Goal: Communication & Community: Answer question/provide support

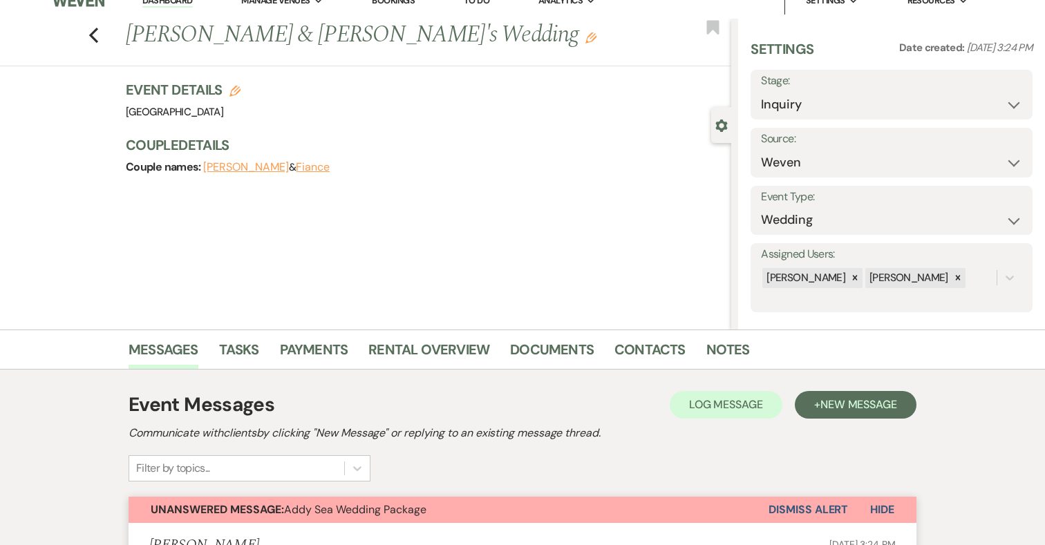
scroll to position [10, 0]
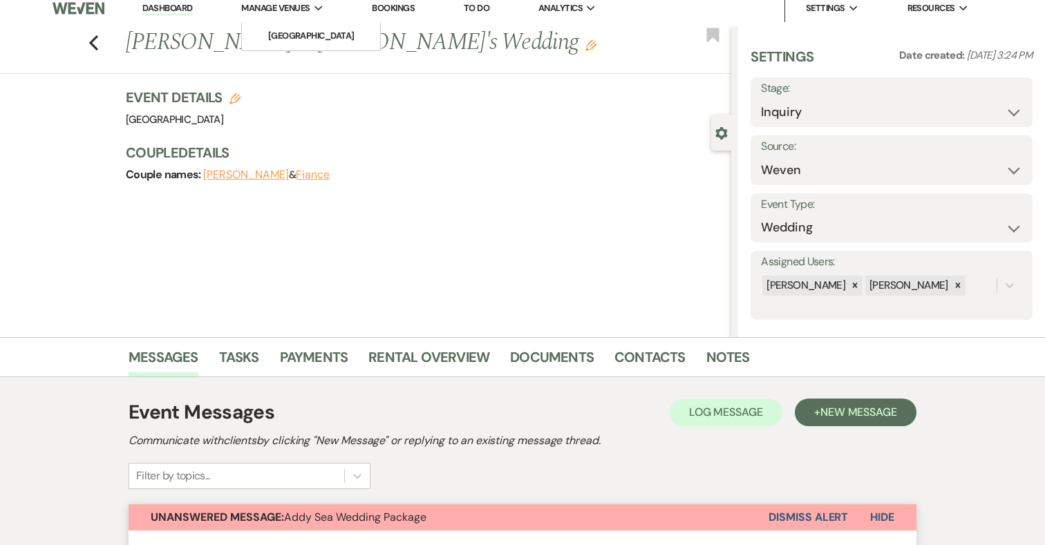
click at [295, 5] on span "Manage Venues" at bounding box center [275, 8] width 68 height 14
click at [301, 30] on li "[GEOGRAPHIC_DATA]" at bounding box center [311, 36] width 124 height 14
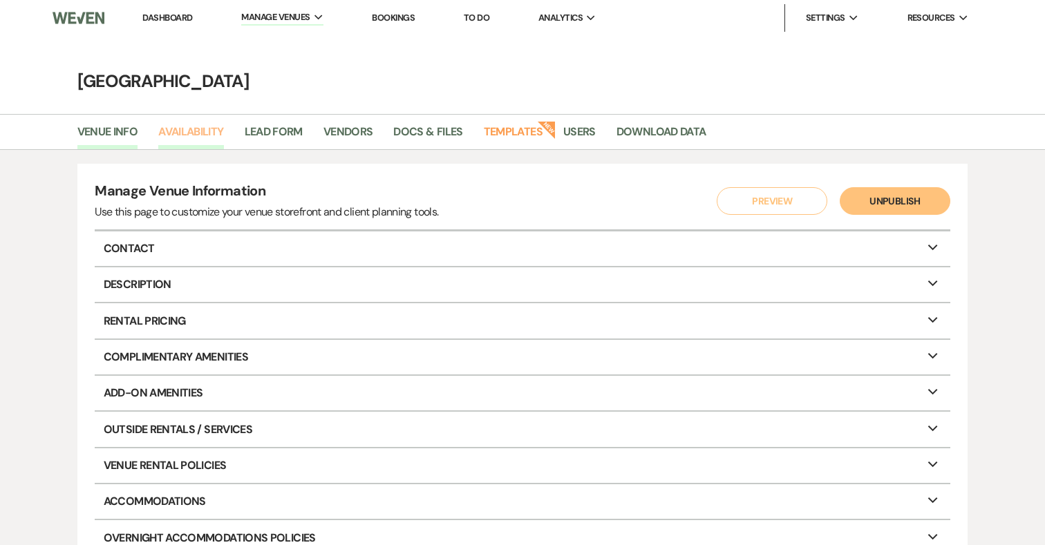
click at [181, 124] on link "Availability" at bounding box center [190, 136] width 65 height 26
select select "3"
select select "2026"
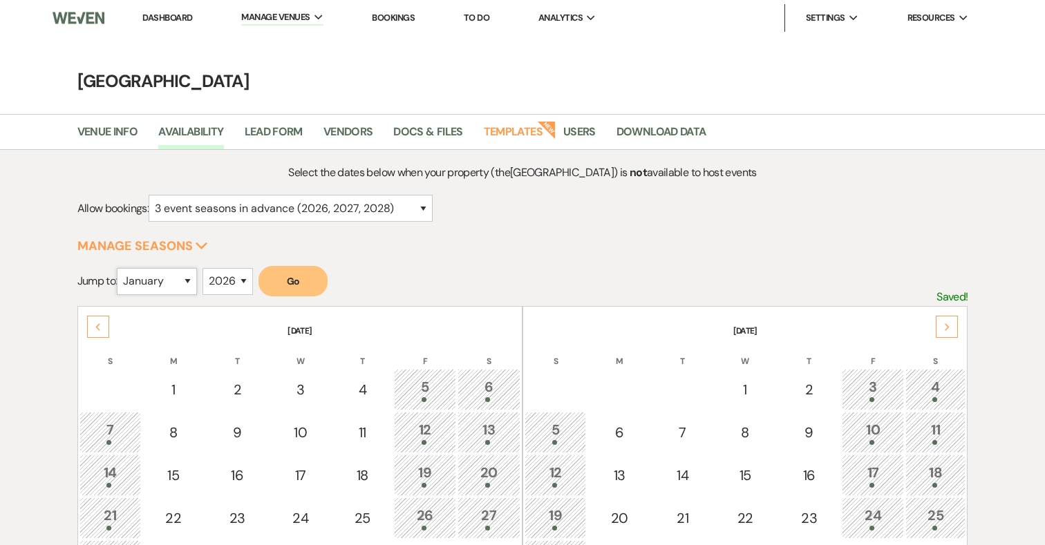
click at [197, 281] on select "January February March April May June July August September October November De…" at bounding box center [157, 281] width 80 height 27
select select "9"
click at [308, 280] on button "Go" at bounding box center [293, 281] width 69 height 30
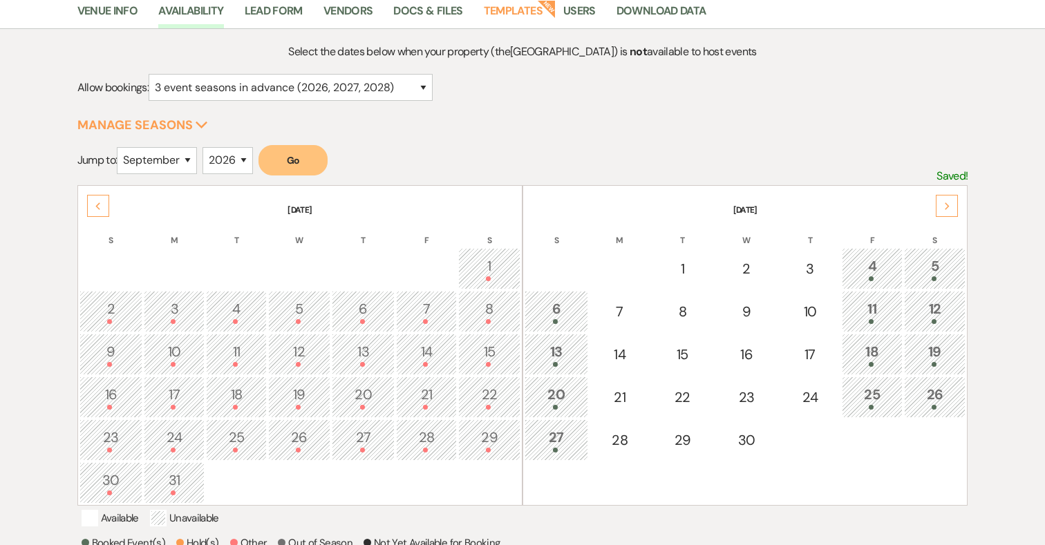
scroll to position [123, 0]
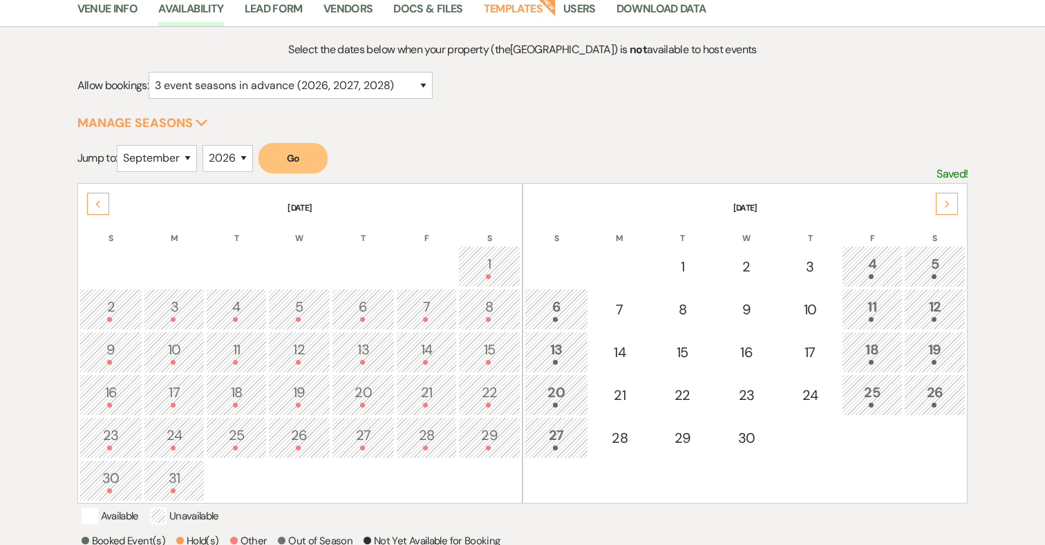
click at [946, 203] on icon "Next" at bounding box center [947, 204] width 7 height 8
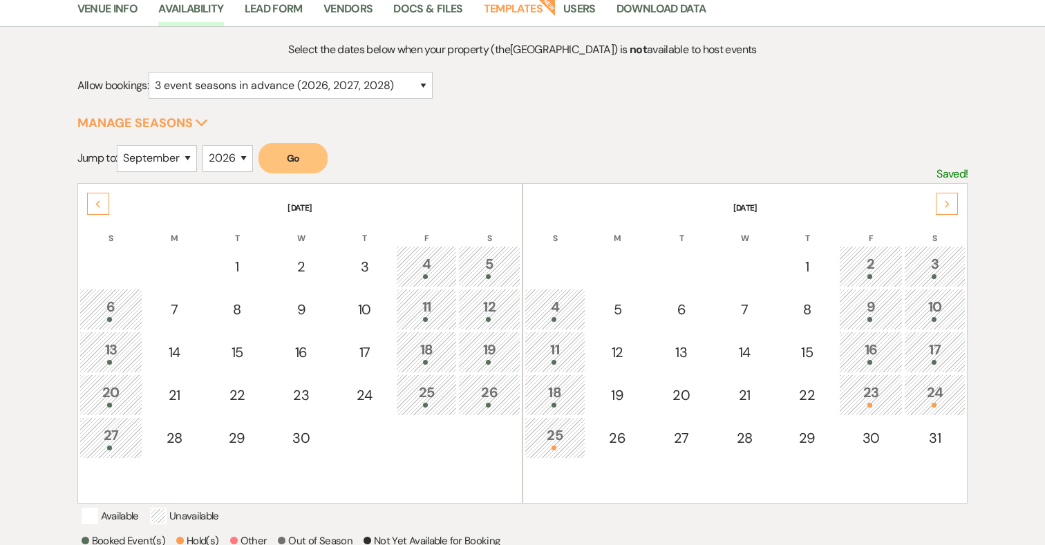
click at [893, 396] on div "23" at bounding box center [871, 395] width 48 height 26
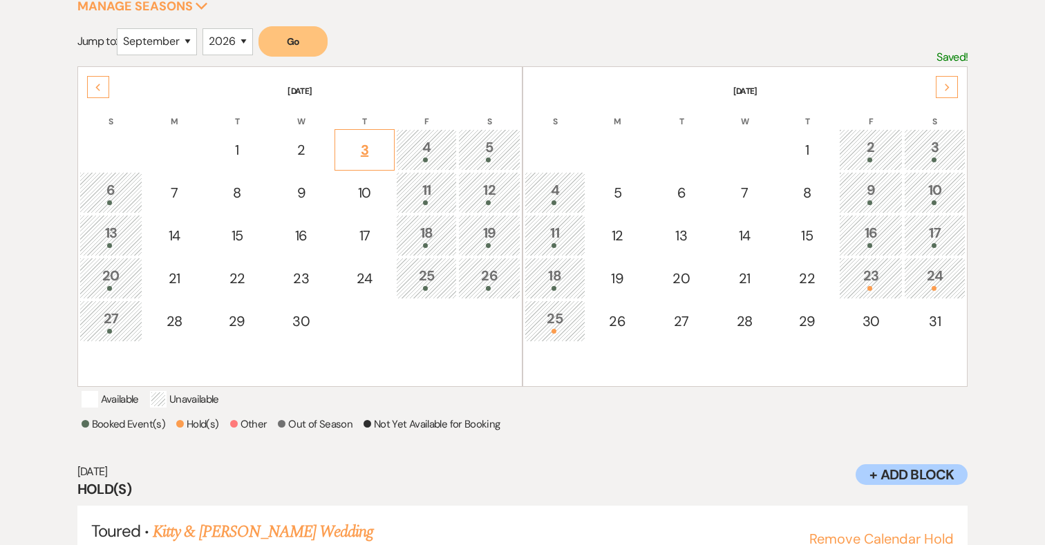
scroll to position [243, 0]
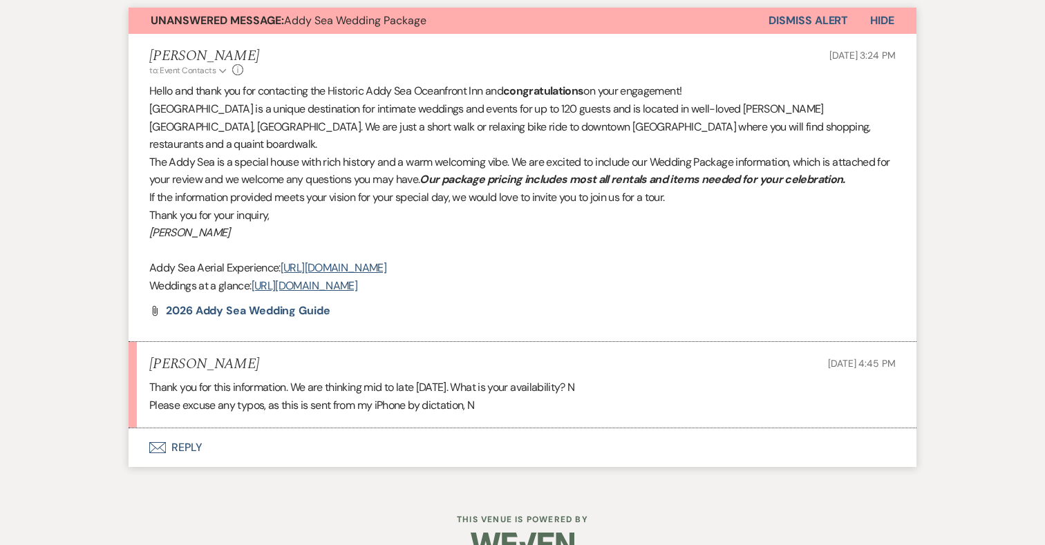
scroll to position [511, 0]
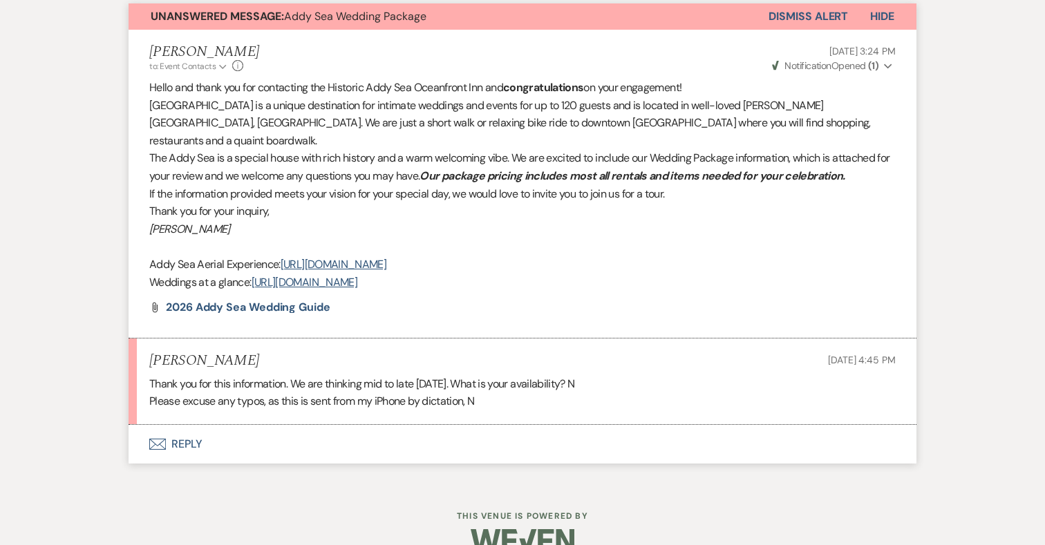
click at [183, 425] on button "Envelope Reply" at bounding box center [523, 444] width 788 height 39
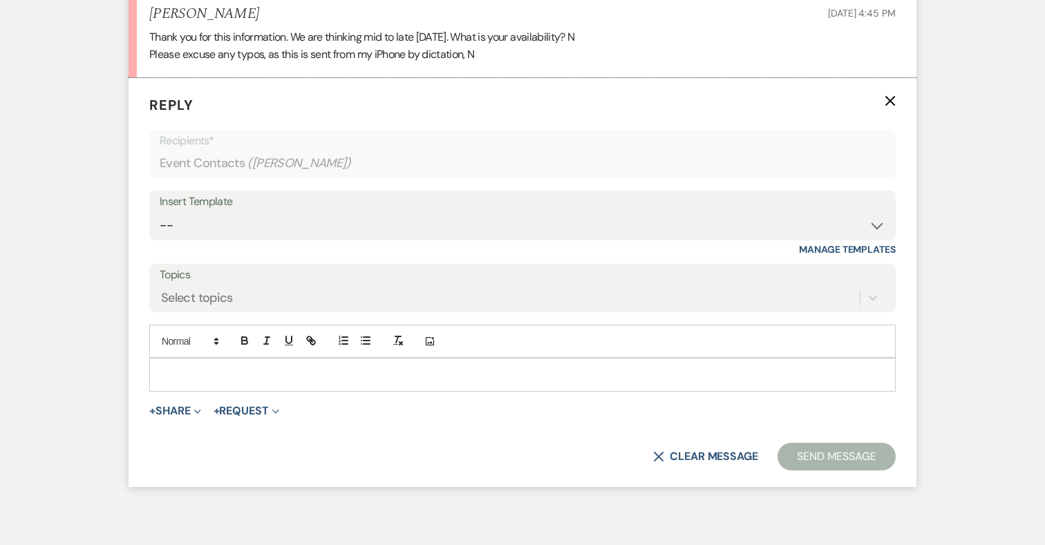
scroll to position [866, 0]
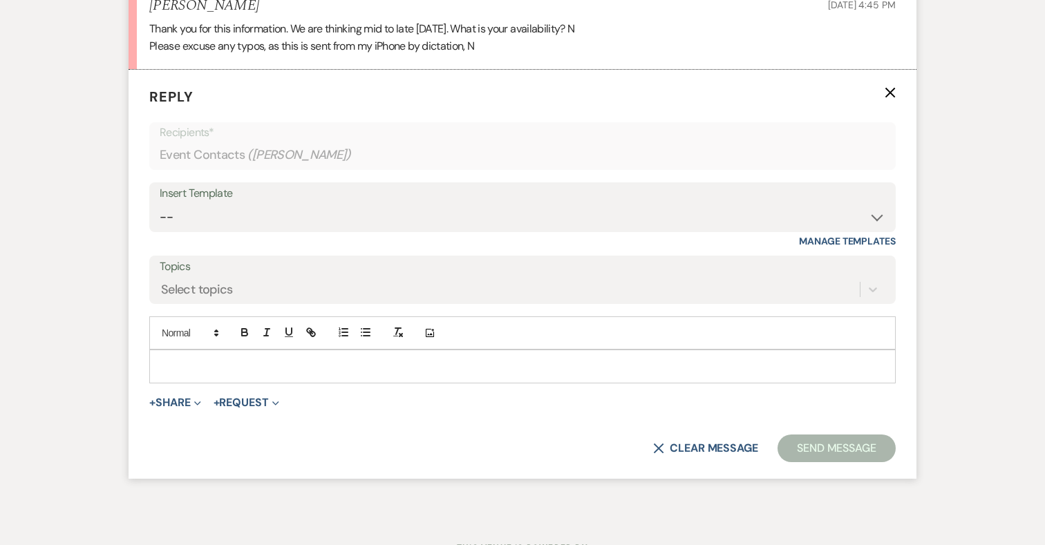
click at [297, 359] on p at bounding box center [522, 366] width 724 height 15
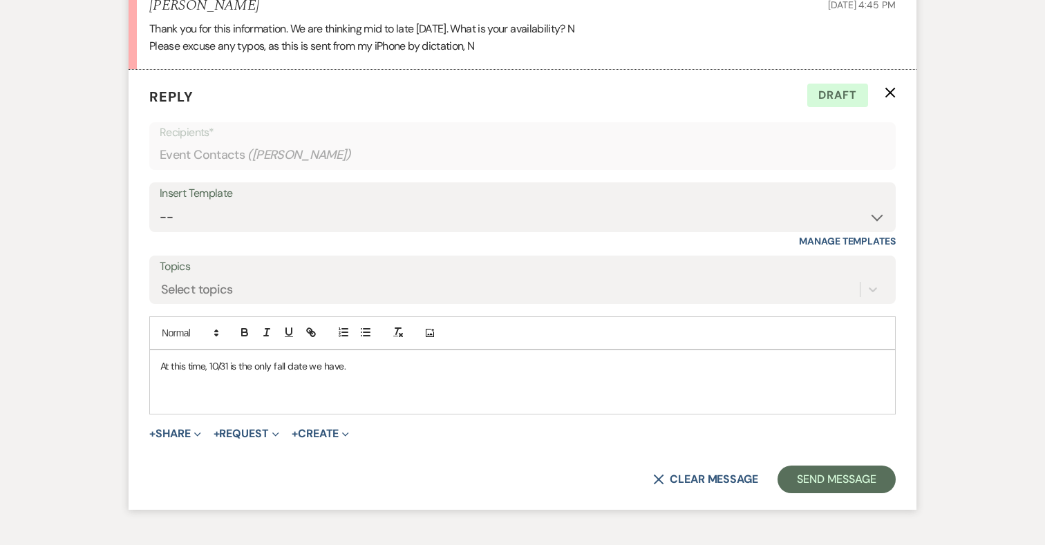
click at [158, 350] on div "At this time, 10/31 is the only fall date we have." at bounding box center [522, 381] width 745 height 63
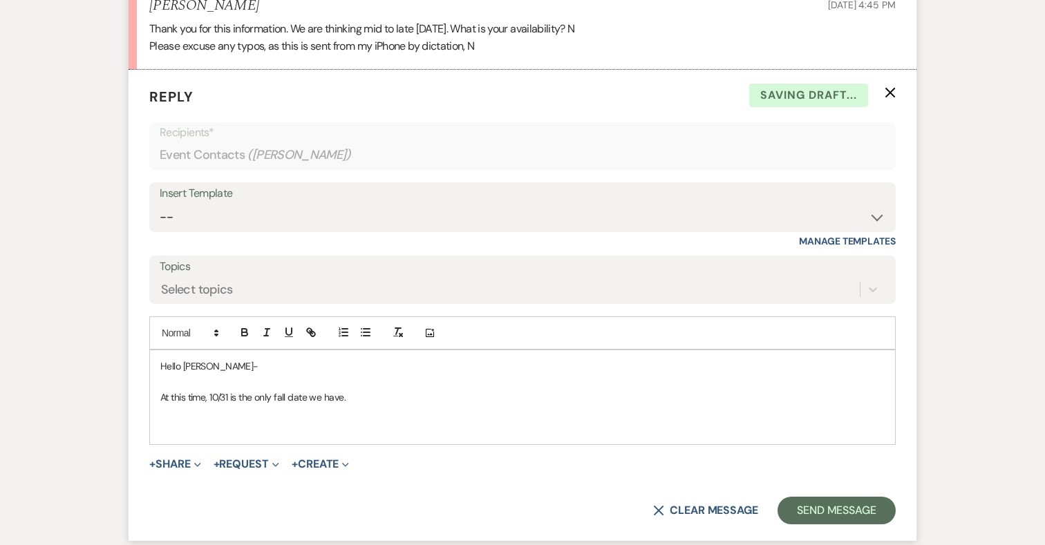
click at [357, 390] on p "At this time, 10/31 is the only fall date we have." at bounding box center [522, 397] width 724 height 15
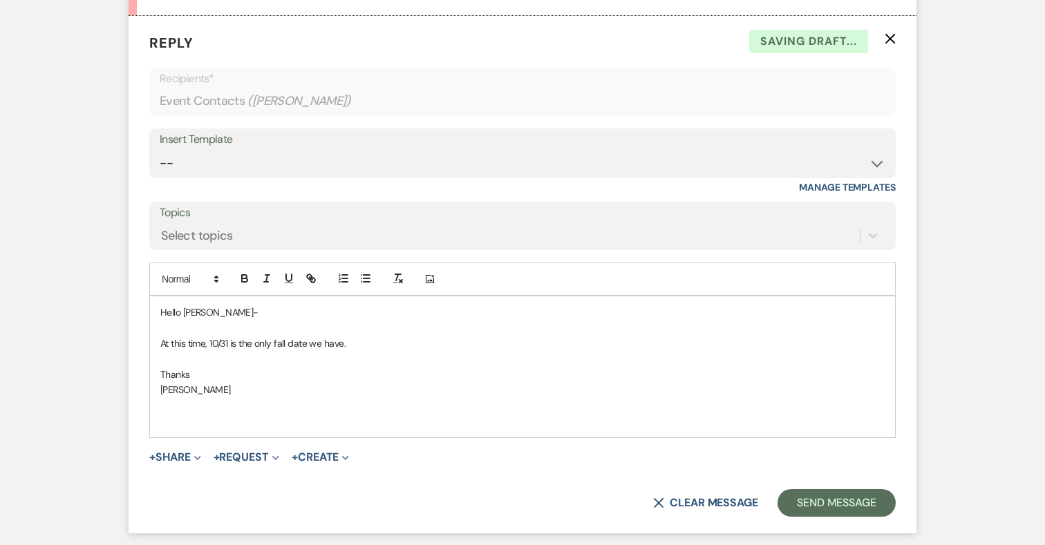
scroll to position [1016, 0]
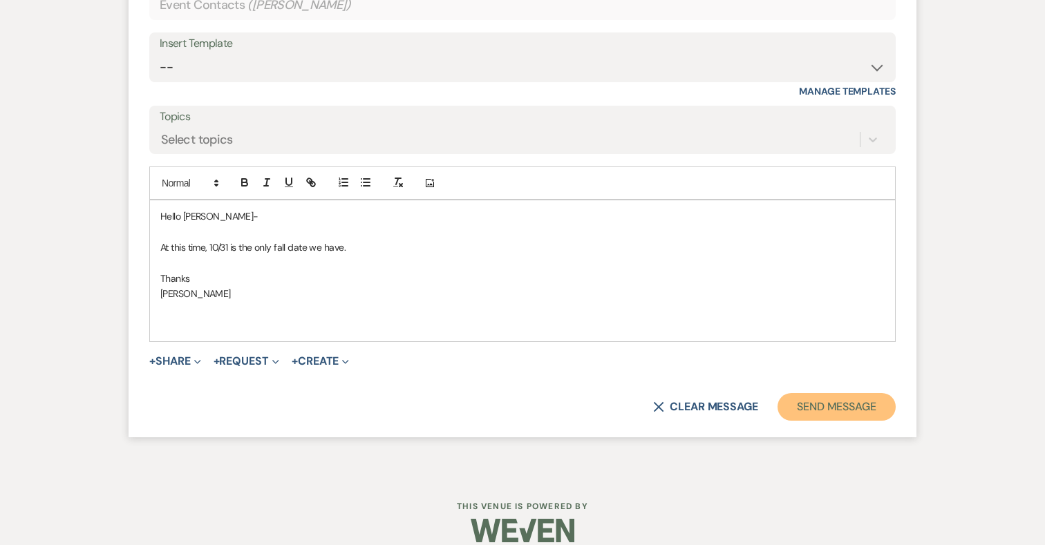
click at [849, 393] on button "Send Message" at bounding box center [837, 407] width 118 height 28
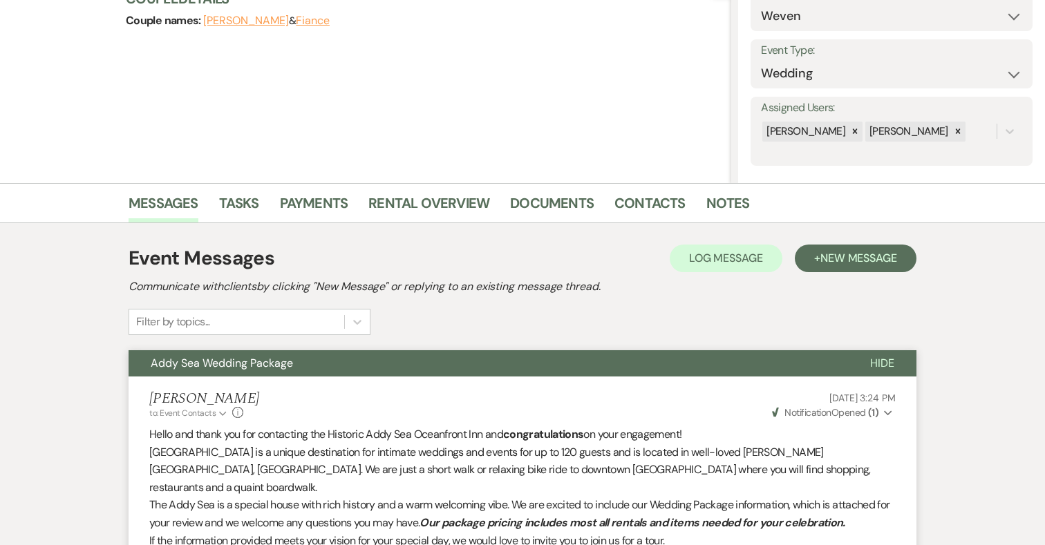
scroll to position [0, 0]
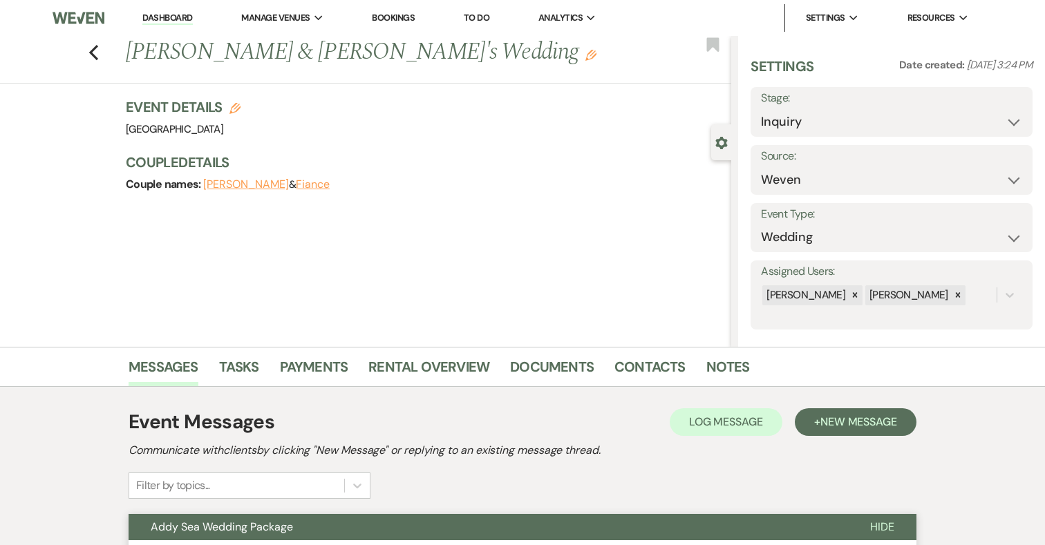
click at [85, 15] on img at bounding box center [79, 17] width 52 height 29
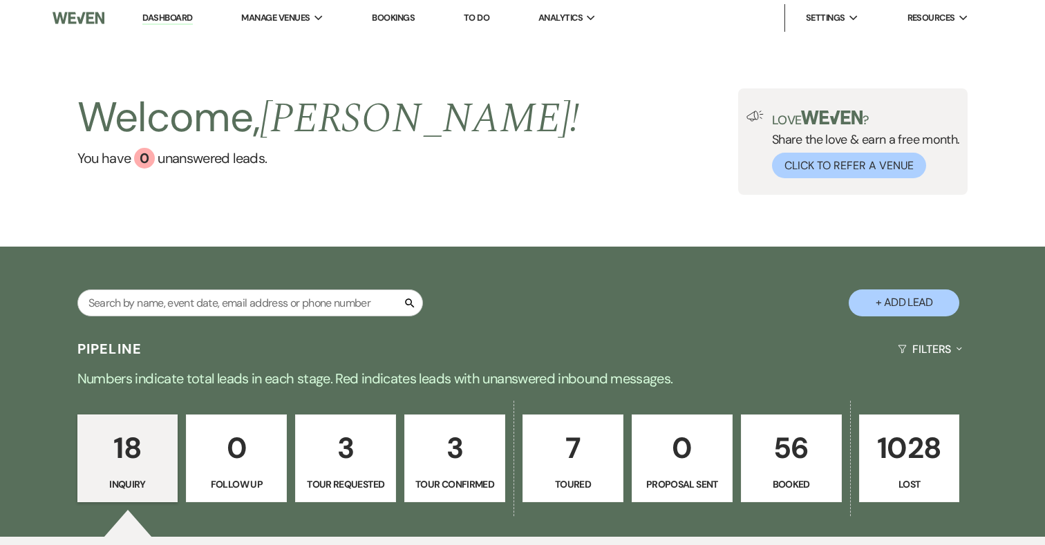
click at [791, 462] on p "56" at bounding box center [791, 448] width 83 height 46
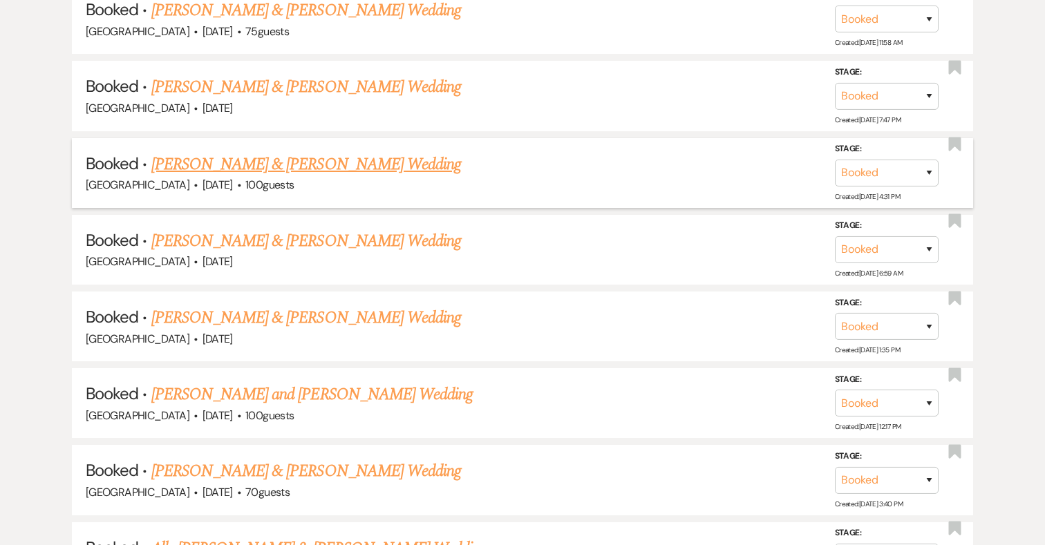
scroll to position [1562, 0]
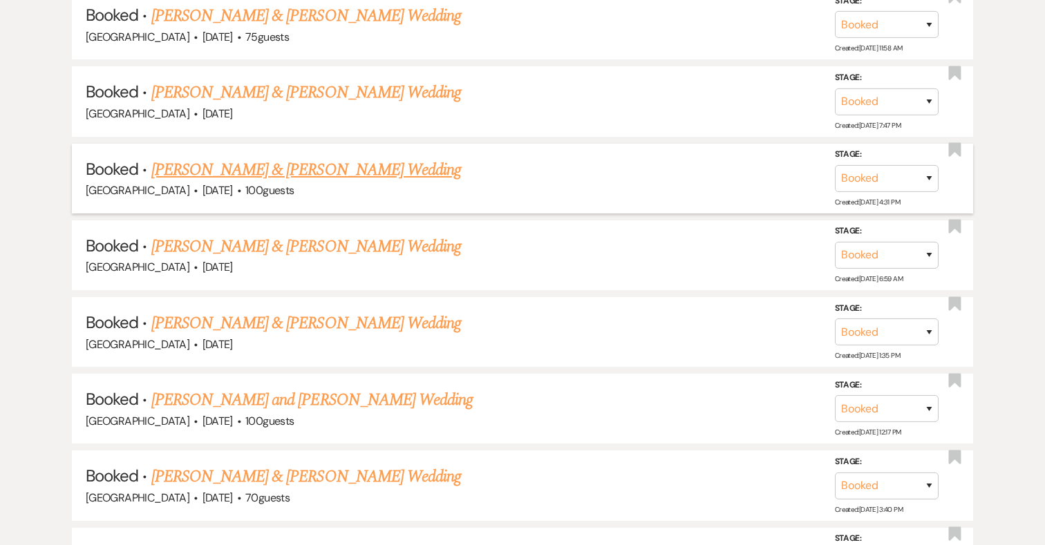
click at [312, 162] on link "[PERSON_NAME] & [PERSON_NAME] Wedding" at bounding box center [306, 170] width 310 height 25
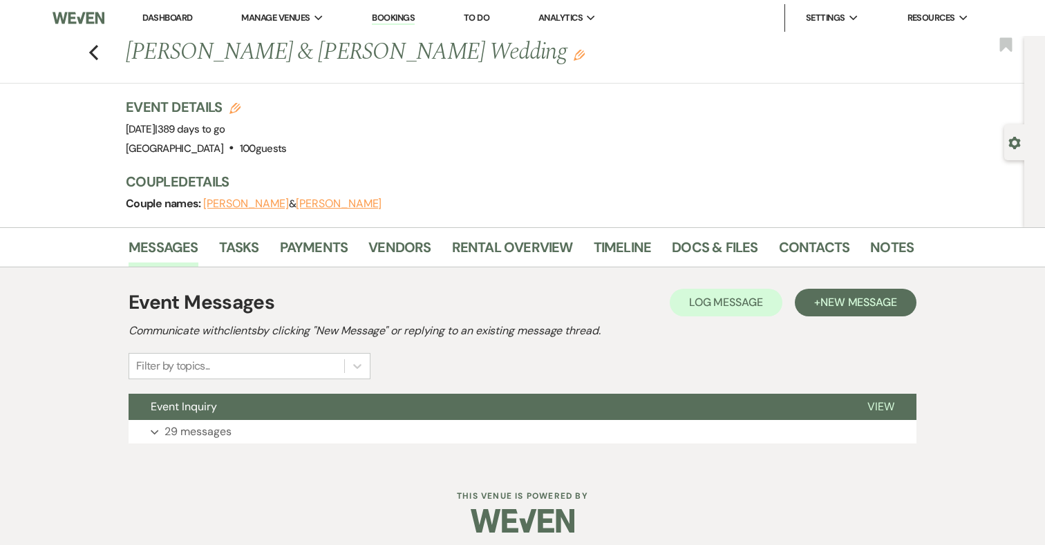
scroll to position [8, 0]
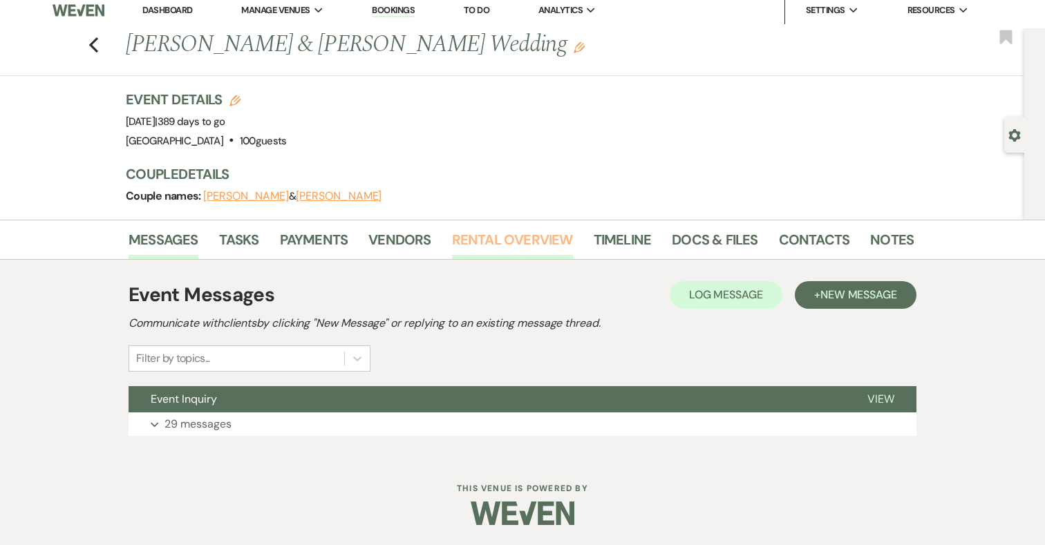
click at [478, 240] on link "Rental Overview" at bounding box center [512, 244] width 121 height 30
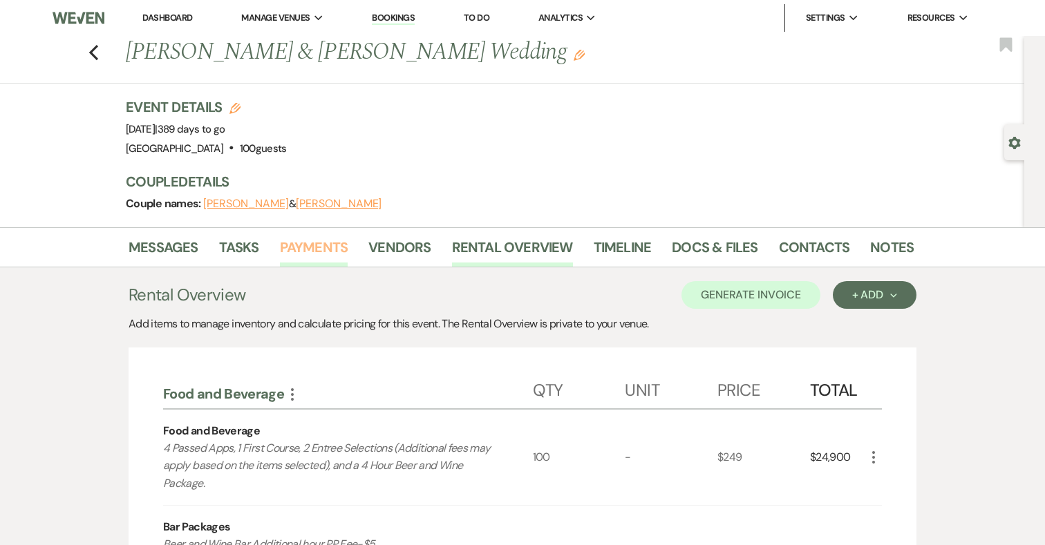
click at [328, 253] on link "Payments" at bounding box center [314, 251] width 68 height 30
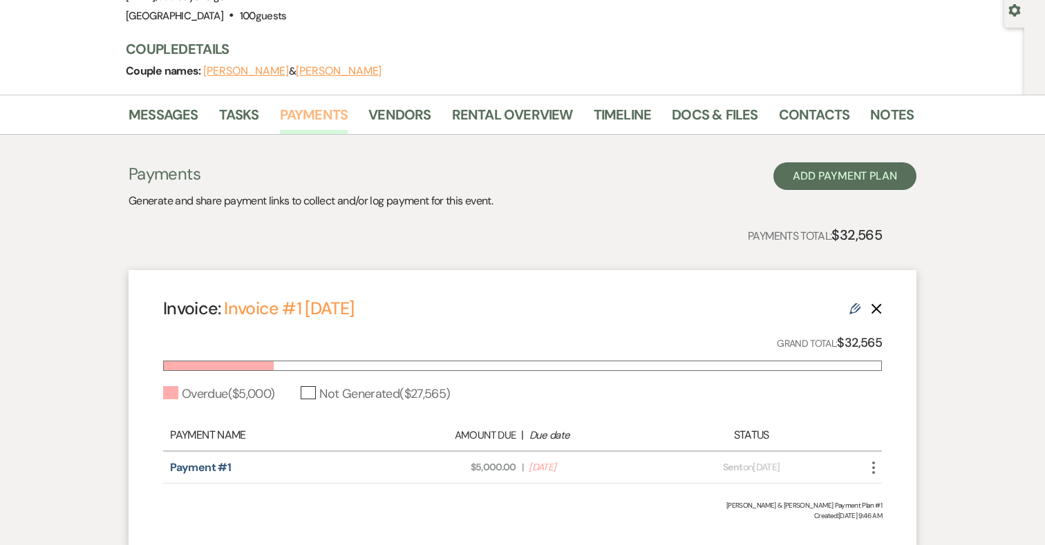
scroll to position [136, 0]
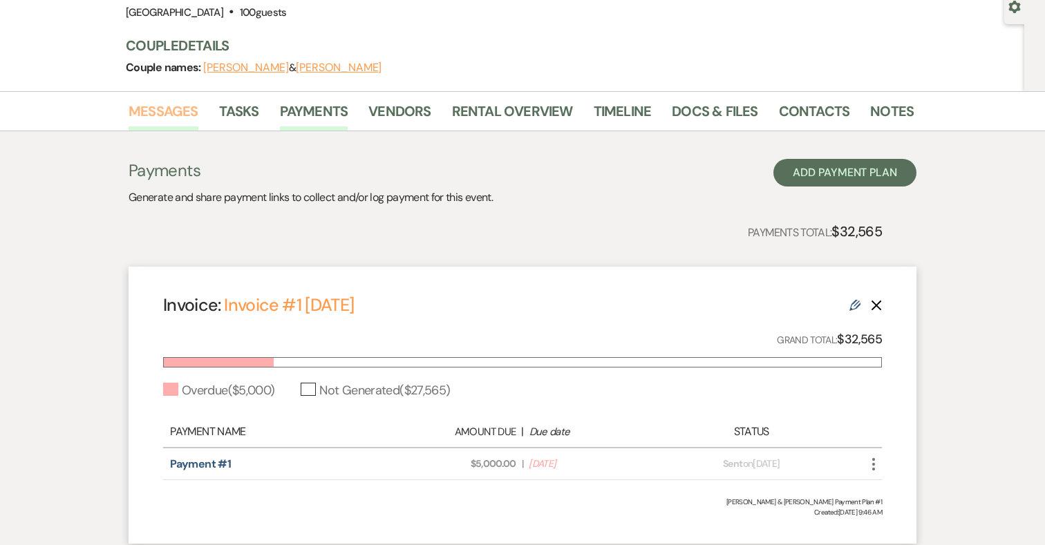
click at [162, 113] on link "Messages" at bounding box center [164, 115] width 70 height 30
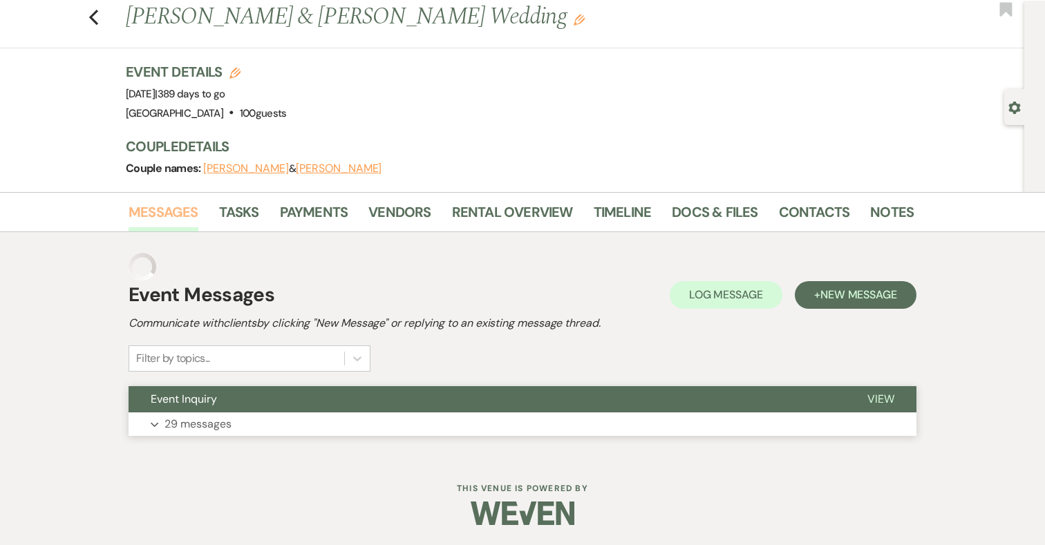
scroll to position [8, 0]
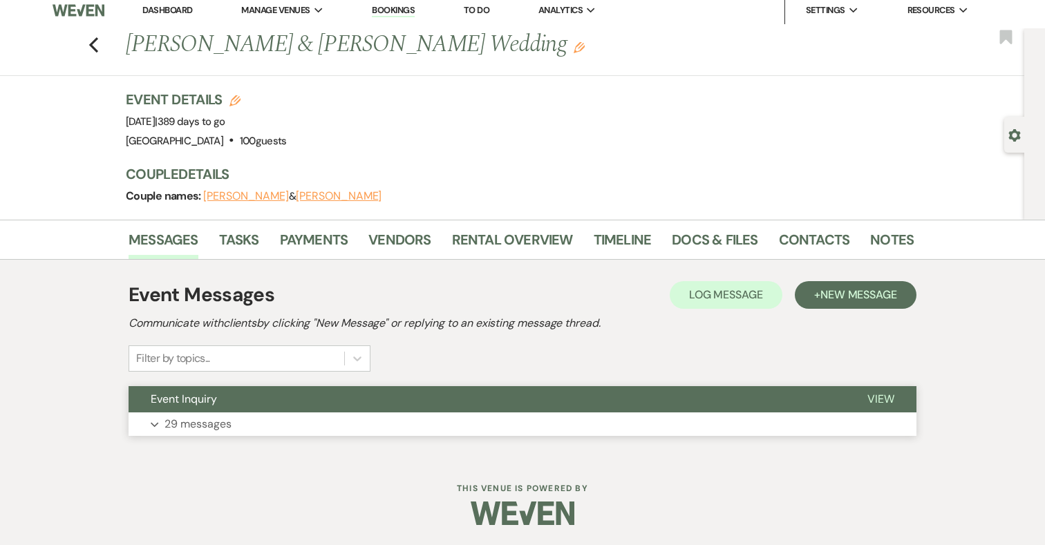
click at [409, 413] on button "Expand 29 messages" at bounding box center [523, 425] width 788 height 24
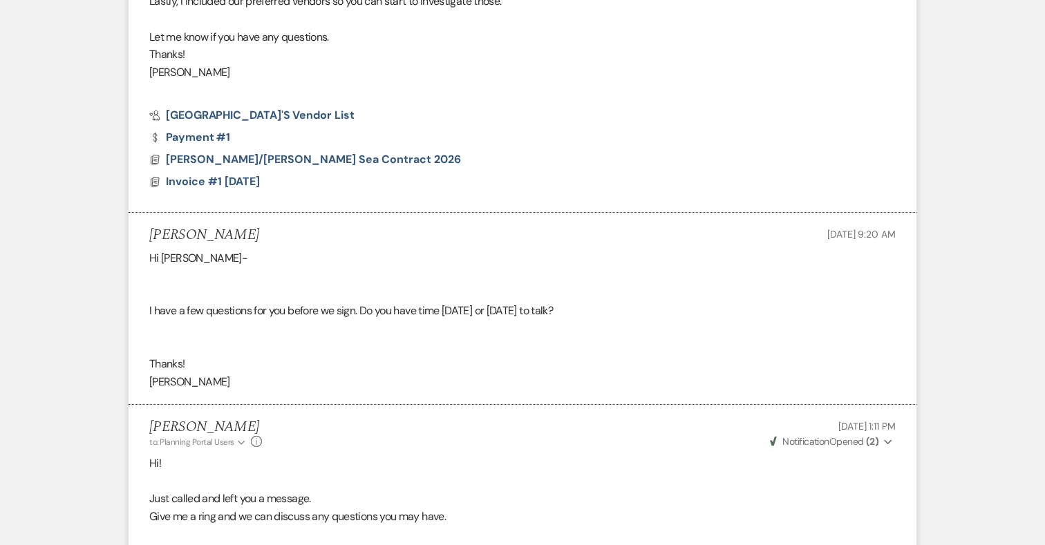
scroll to position [4716, 0]
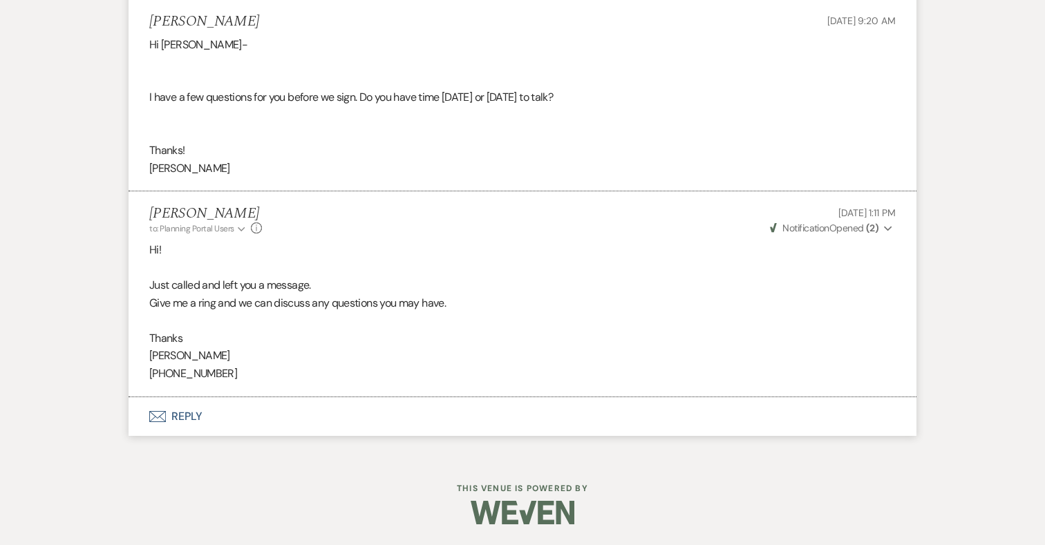
click at [192, 413] on button "Envelope Reply" at bounding box center [523, 416] width 788 height 39
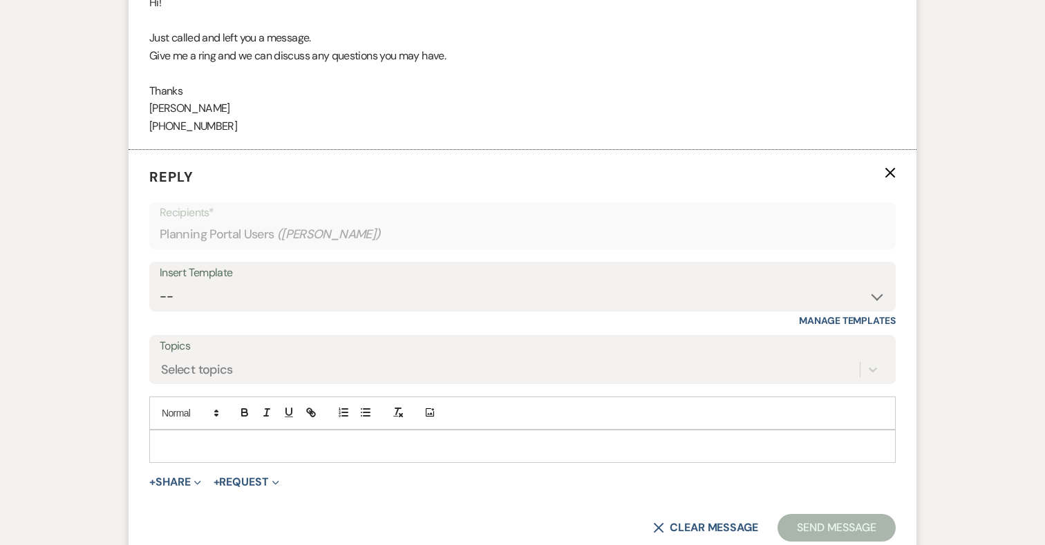
scroll to position [4980, 0]
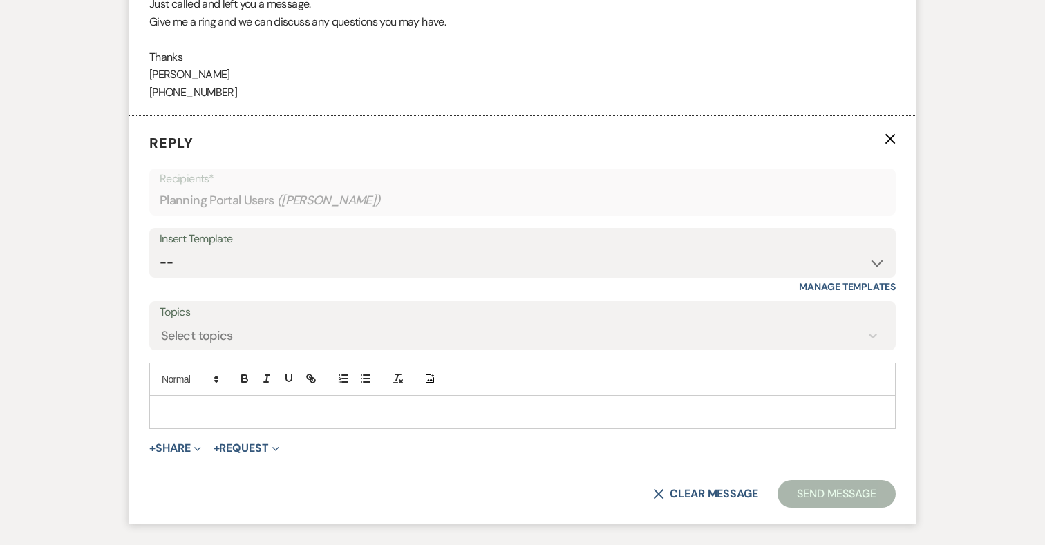
click at [271, 420] on p at bounding box center [522, 412] width 724 height 15
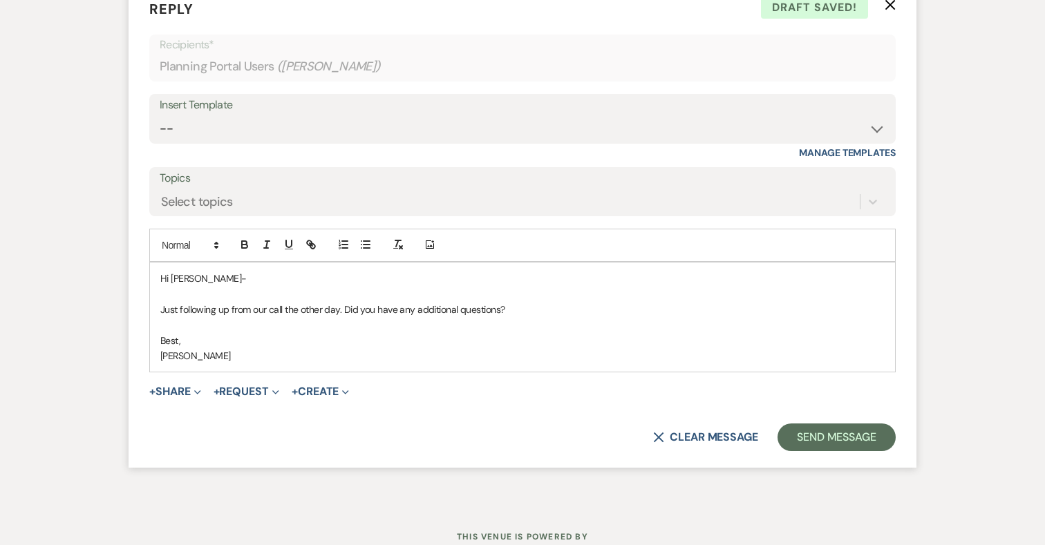
scroll to position [5131, 0]
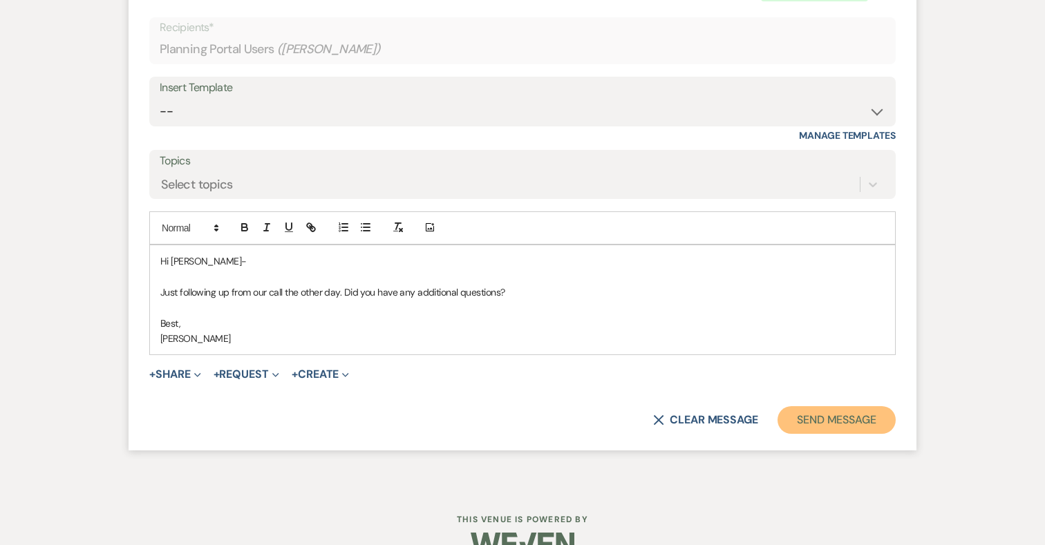
click at [816, 434] on button "Send Message" at bounding box center [837, 420] width 118 height 28
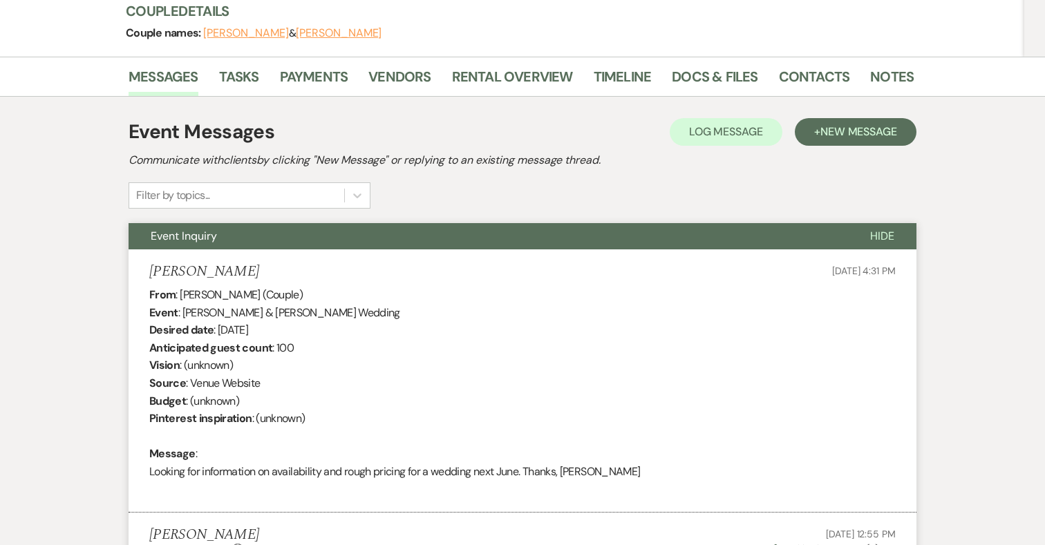
scroll to position [0, 0]
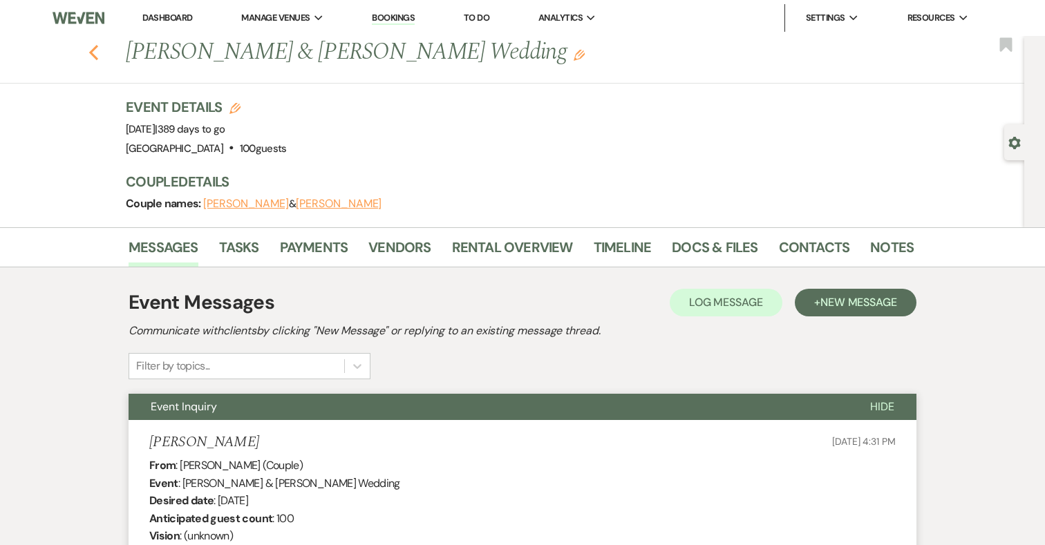
click at [93, 52] on icon "Previous" at bounding box center [93, 52] width 10 height 17
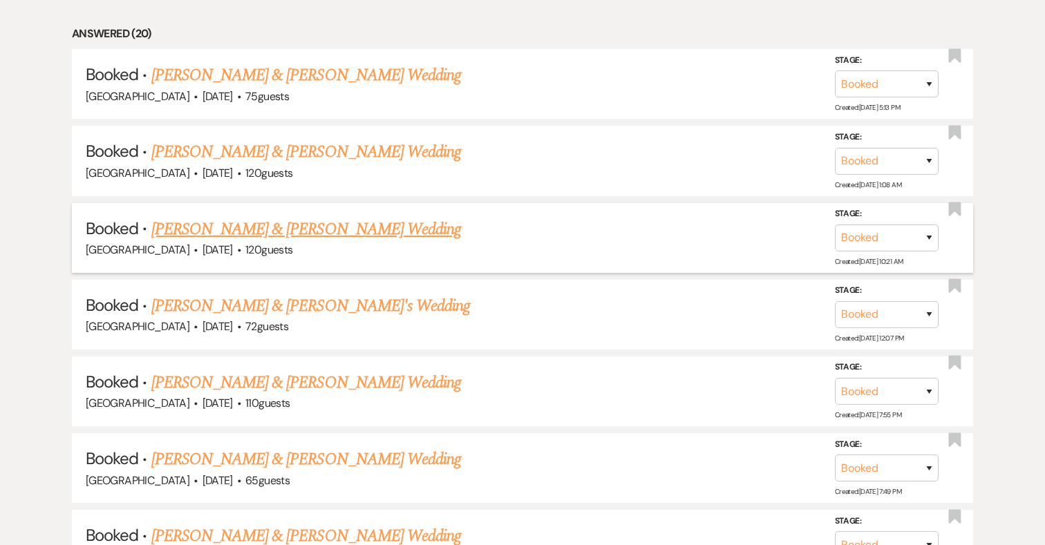
scroll to position [653, 0]
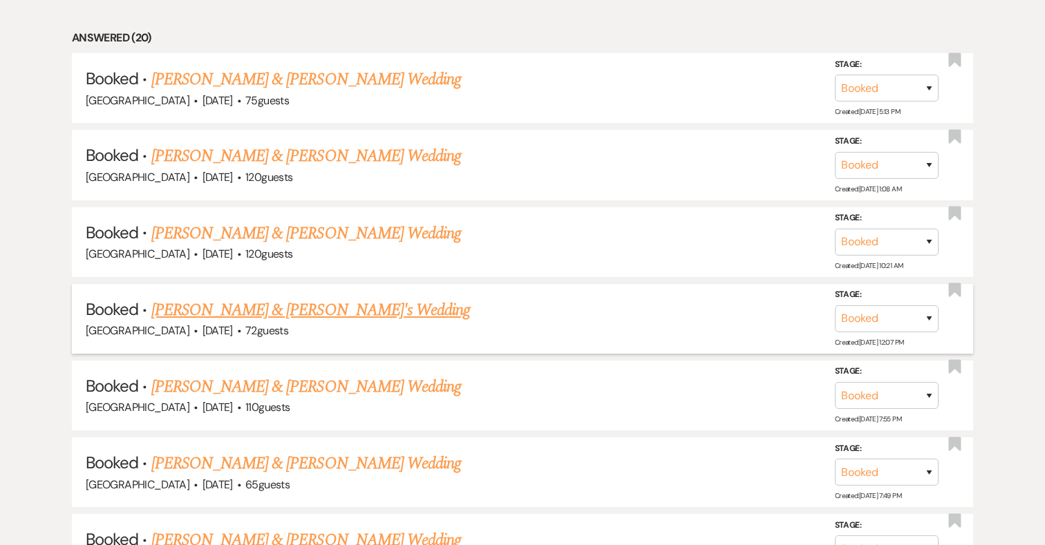
click at [309, 307] on link "[PERSON_NAME] & [PERSON_NAME]'s Wedding" at bounding box center [310, 310] width 319 height 25
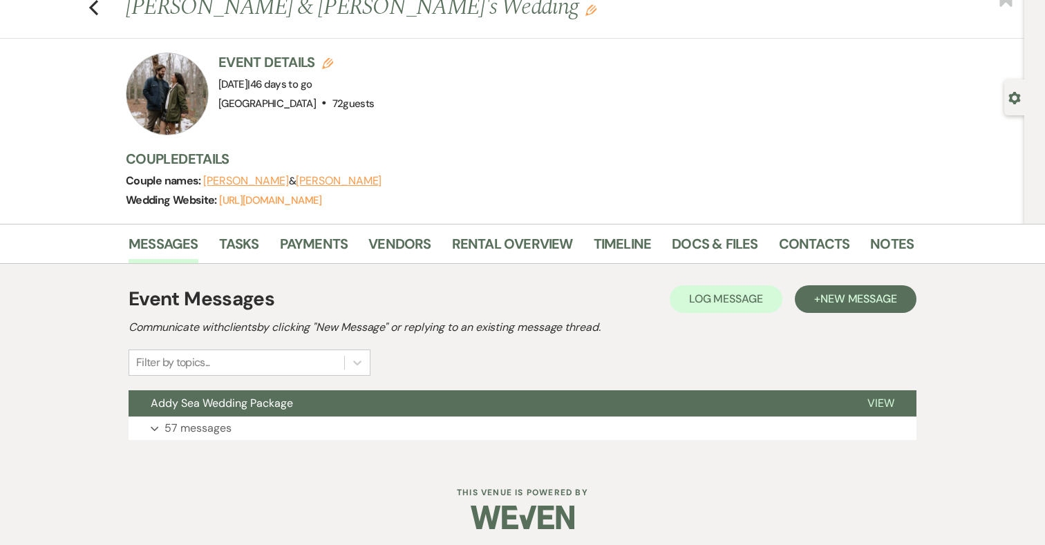
scroll to position [49, 0]
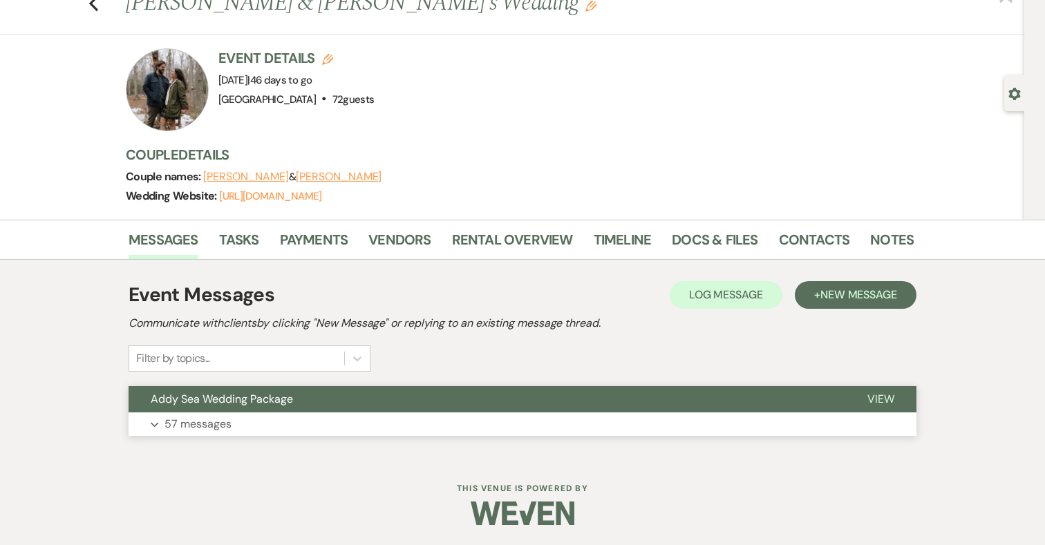
click at [320, 419] on button "Expand 57 messages" at bounding box center [523, 425] width 788 height 24
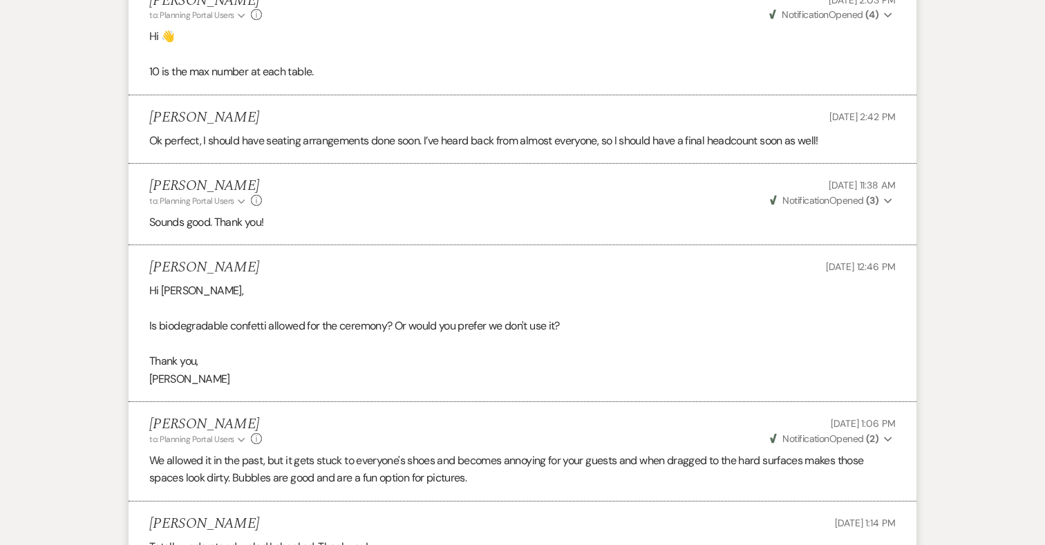
scroll to position [8816, 0]
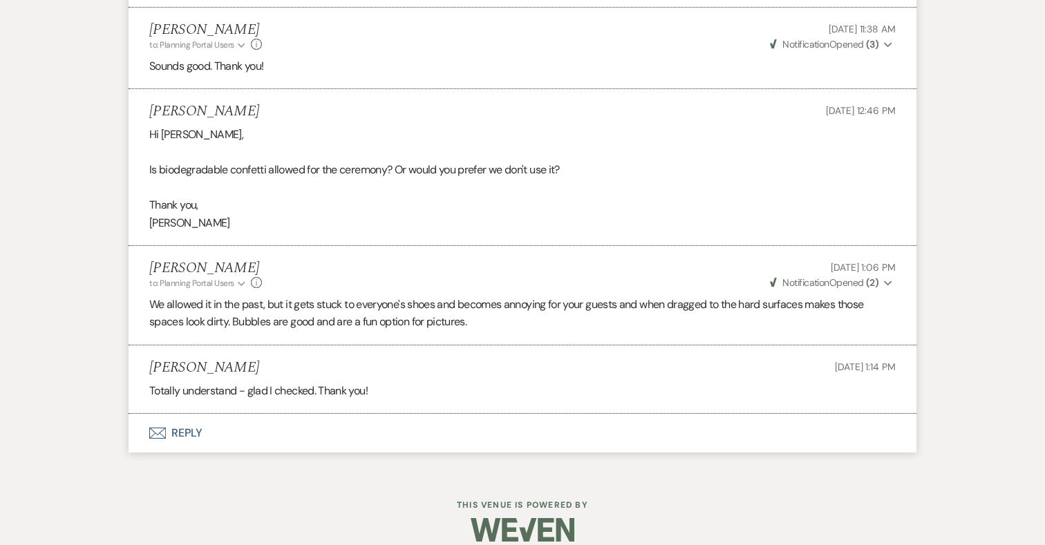
click at [185, 420] on button "Envelope Reply" at bounding box center [523, 433] width 788 height 39
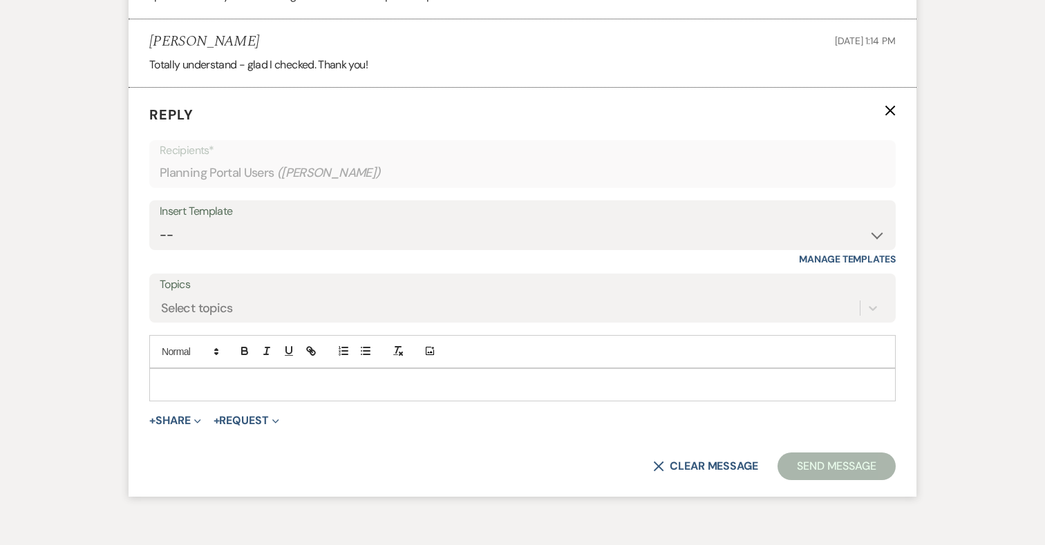
scroll to position [9144, 0]
click at [446, 375] on p at bounding box center [522, 382] width 724 height 15
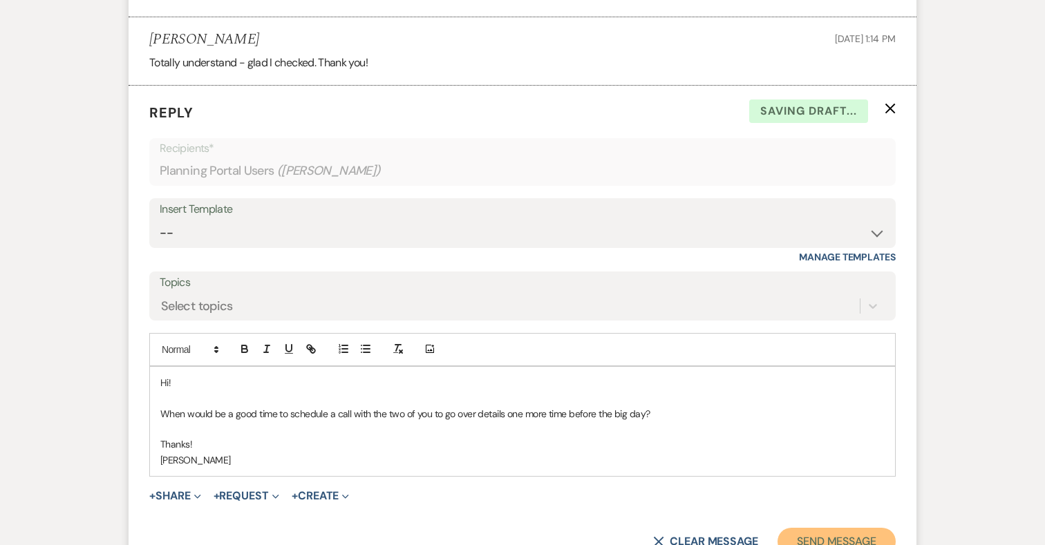
click at [848, 528] on button "Send Message" at bounding box center [837, 542] width 118 height 28
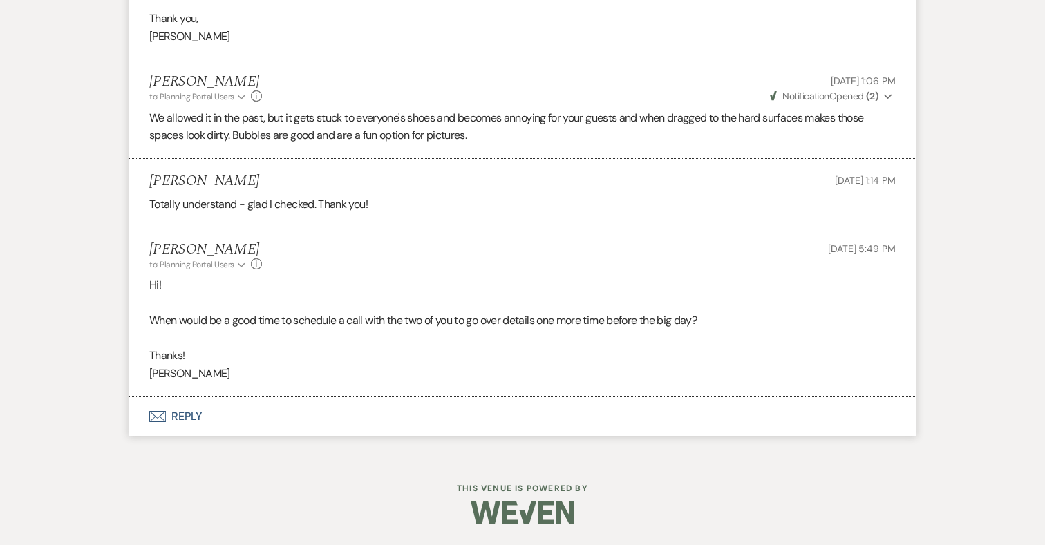
scroll to position [8985, 0]
